Goal: Register for event/course

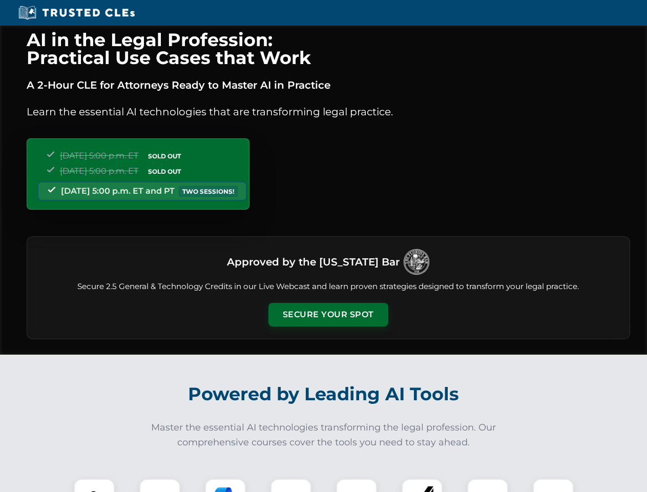
click at [328, 314] on button "Secure Your Spot" at bounding box center [328, 315] width 120 height 24
click at [94, 485] on img at bounding box center [94, 499] width 30 height 30
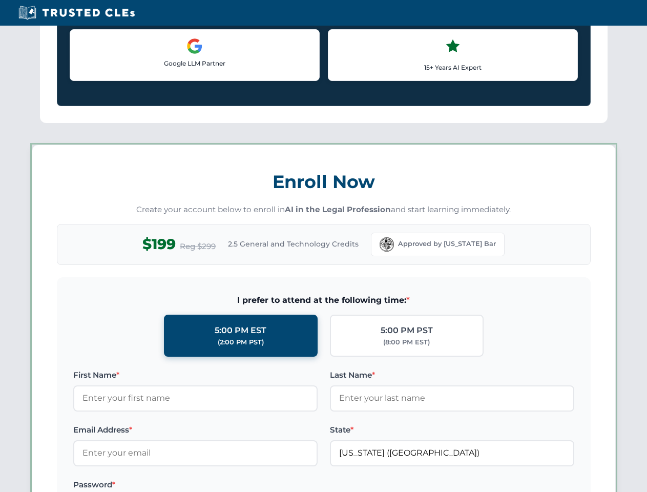
click at [225, 485] on label "Password *" at bounding box center [195, 484] width 244 height 12
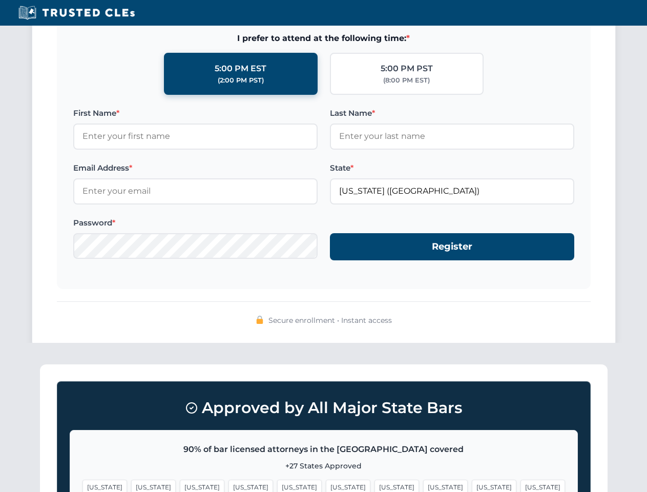
click at [472, 485] on span "[US_STATE]" at bounding box center [494, 486] width 45 height 15
